Goal: Task Accomplishment & Management: Use online tool/utility

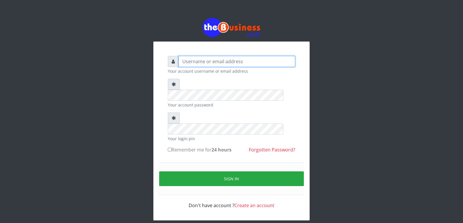
click at [216, 63] on input "text" at bounding box center [236, 61] width 117 height 11
type input "Innocent"
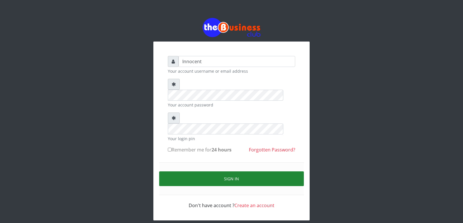
click at [231, 172] on button "Sign in" at bounding box center [231, 179] width 145 height 15
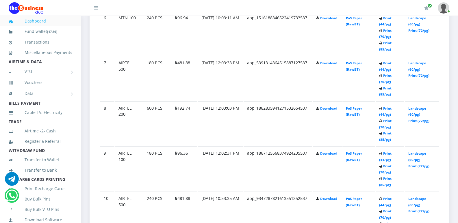
scroll to position [391, 0]
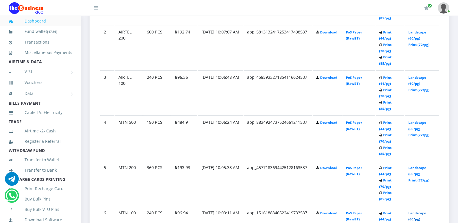
click at [422, 214] on link "Landscape (60/pg)" at bounding box center [418, 216] width 18 height 11
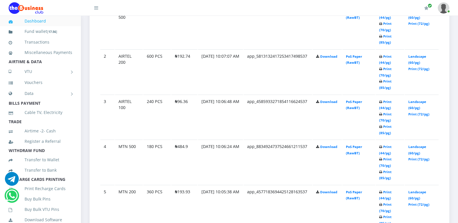
scroll to position [391, 0]
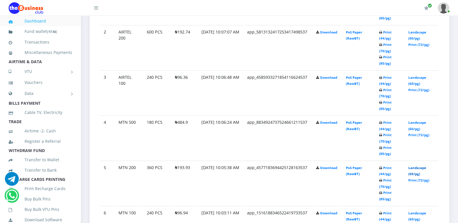
click at [416, 168] on link "Landscape (60/pg)" at bounding box center [418, 171] width 18 height 11
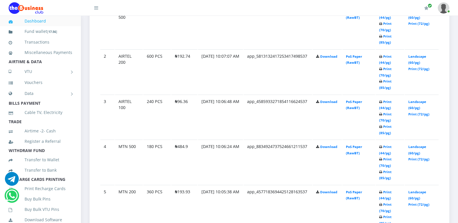
scroll to position [391, 0]
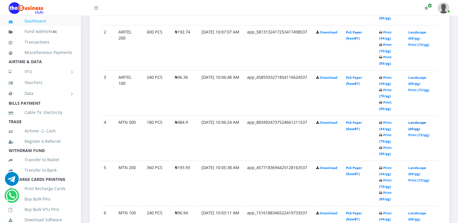
click at [418, 124] on link "Landscape (60/pg)" at bounding box center [418, 126] width 18 height 11
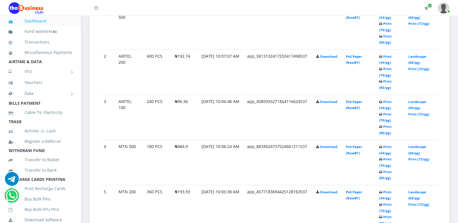
scroll to position [391, 0]
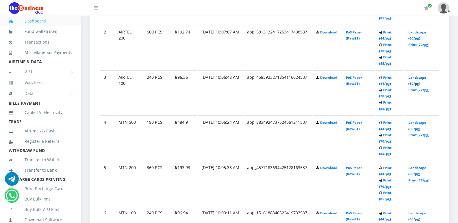
click at [417, 77] on link "Landscape (60/pg)" at bounding box center [418, 80] width 18 height 11
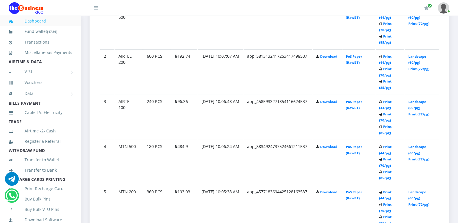
scroll to position [391, 0]
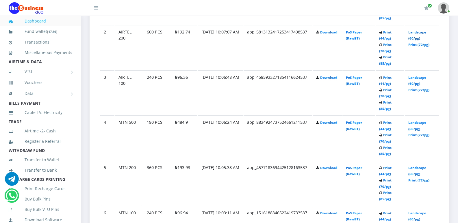
click at [415, 32] on link "Landscape (60/pg)" at bounding box center [418, 35] width 18 height 11
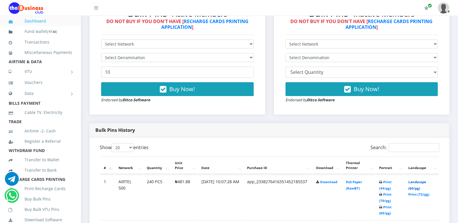
click at [418, 182] on link "Landscape (60/pg)" at bounding box center [418, 185] width 18 height 11
